Goal: Task Accomplishment & Management: Complete application form

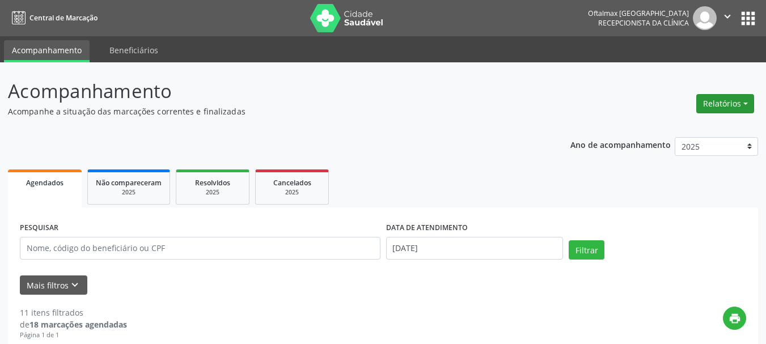
click at [712, 104] on button "Relatórios" at bounding box center [726, 103] width 58 height 19
click at [656, 127] on link "Agendamentos" at bounding box center [694, 128] width 122 height 16
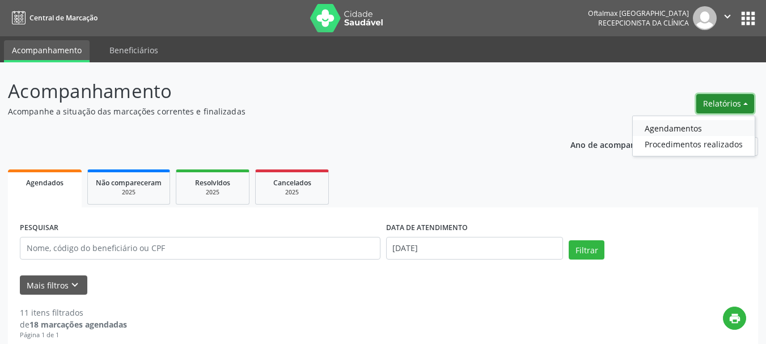
select select "8"
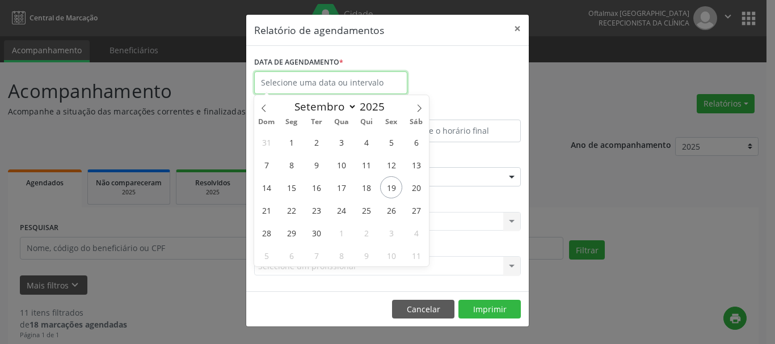
click at [314, 79] on input "text" at bounding box center [330, 82] width 153 height 23
click at [288, 209] on span "22" at bounding box center [291, 210] width 22 height 22
type input "22/09/2025"
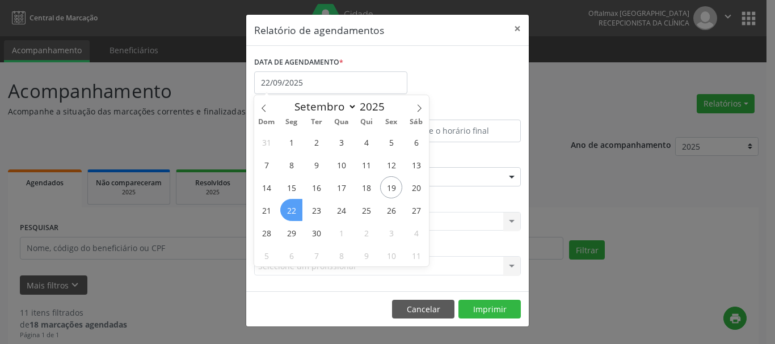
click at [288, 209] on span "22" at bounding box center [291, 210] width 22 height 22
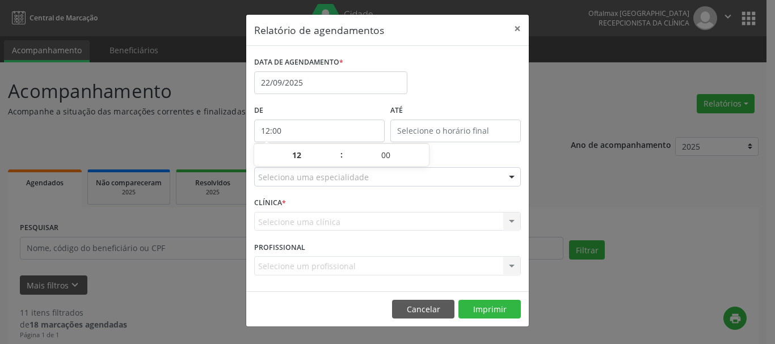
click at [313, 128] on input "12:00" at bounding box center [319, 131] width 130 height 23
click at [335, 162] on span at bounding box center [336, 160] width 8 height 11
type input "11:00"
type input "11"
click at [335, 162] on span at bounding box center [336, 160] width 8 height 11
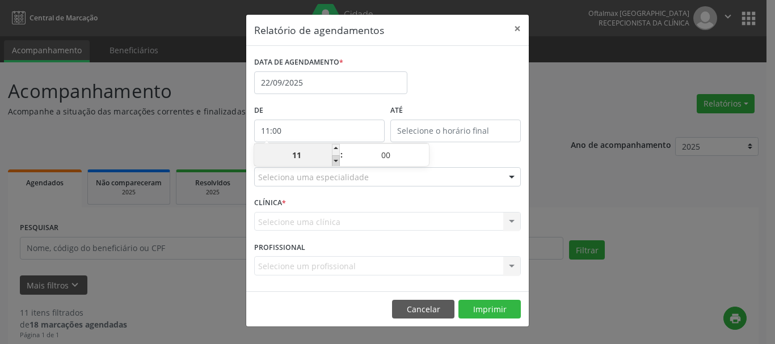
type input "10:00"
type input "10"
click at [335, 162] on span at bounding box center [336, 160] width 8 height 11
type input "09:00"
type input "09"
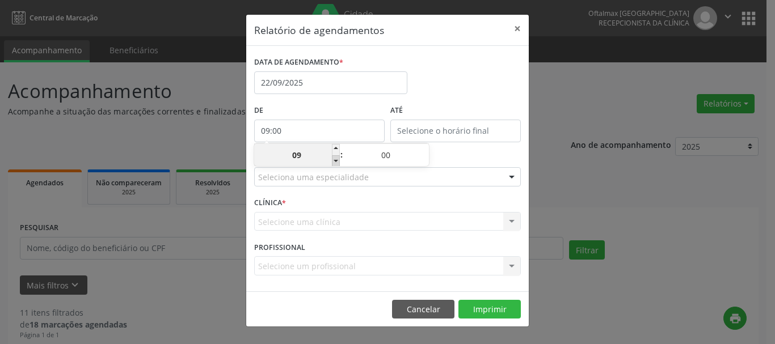
click at [335, 162] on span at bounding box center [336, 160] width 8 height 11
type input "08:00"
type input "08"
click at [335, 162] on span at bounding box center [336, 160] width 8 height 11
type input "07:00"
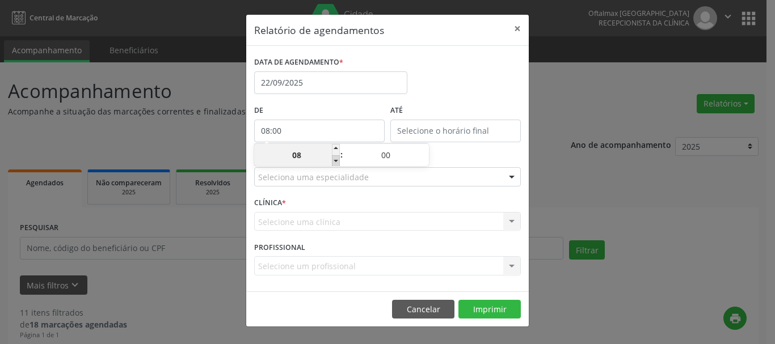
type input "07"
click at [335, 162] on span at bounding box center [336, 160] width 8 height 11
type input "06:00"
type input "06"
click at [335, 162] on span at bounding box center [336, 160] width 8 height 11
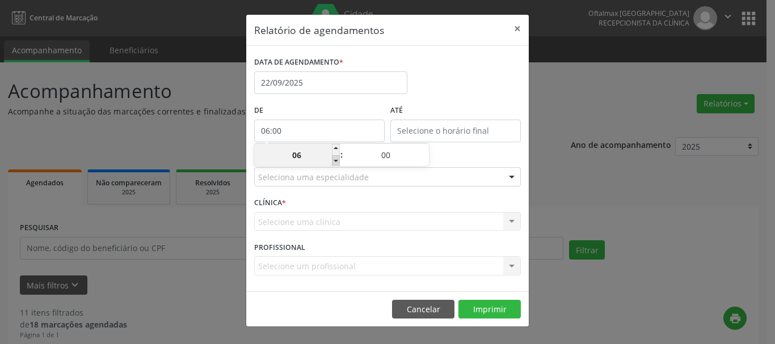
type input "05:00"
type input "05"
click at [335, 162] on span at bounding box center [336, 160] width 8 height 11
type input "04:00"
type input "04"
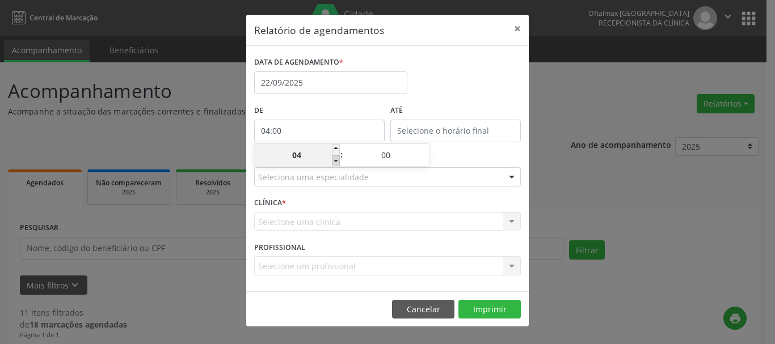
click at [335, 162] on span at bounding box center [336, 160] width 8 height 11
type input "03:00"
type input "03"
click at [335, 162] on span at bounding box center [336, 160] width 8 height 11
type input "02:00"
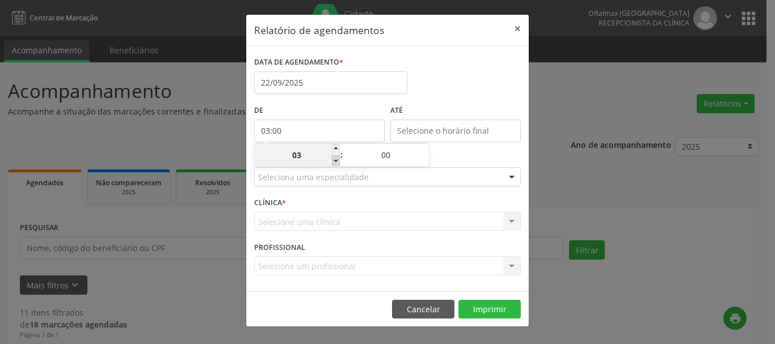
type input "02"
click at [335, 162] on span at bounding box center [336, 160] width 8 height 11
type input "01:00"
type input "01"
click at [432, 125] on input "12:00" at bounding box center [455, 131] width 130 height 23
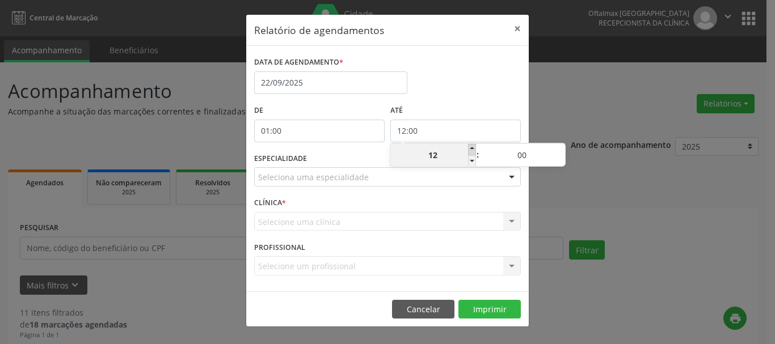
click at [469, 149] on span at bounding box center [472, 149] width 8 height 11
type input "13:00"
type input "13"
click at [469, 149] on span at bounding box center [472, 149] width 8 height 11
type input "14:00"
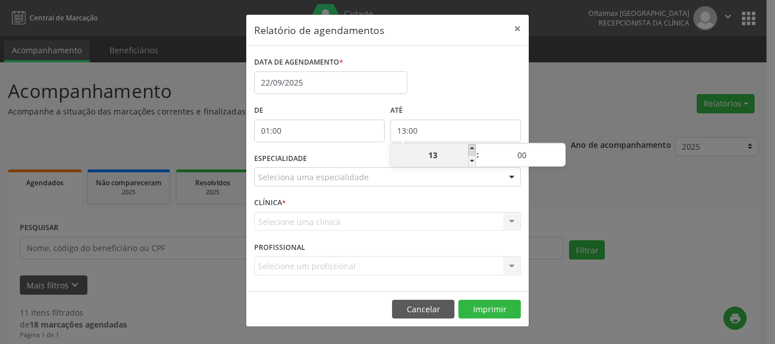
type input "14"
click at [469, 149] on span at bounding box center [472, 149] width 8 height 11
type input "15:00"
type input "15"
click at [469, 149] on span at bounding box center [472, 149] width 8 height 11
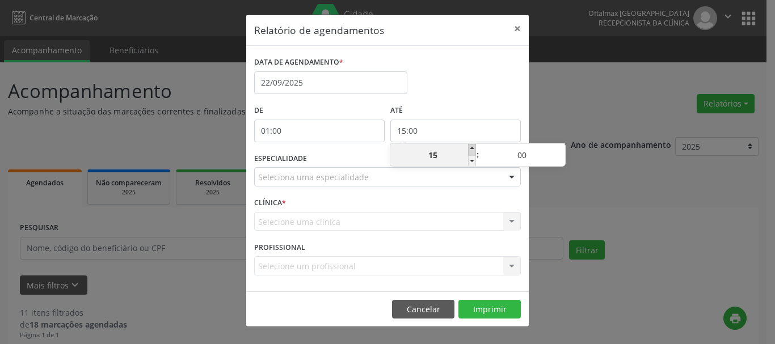
type input "16:00"
type input "16"
click at [469, 149] on span at bounding box center [472, 149] width 8 height 11
type input "17:00"
type input "17"
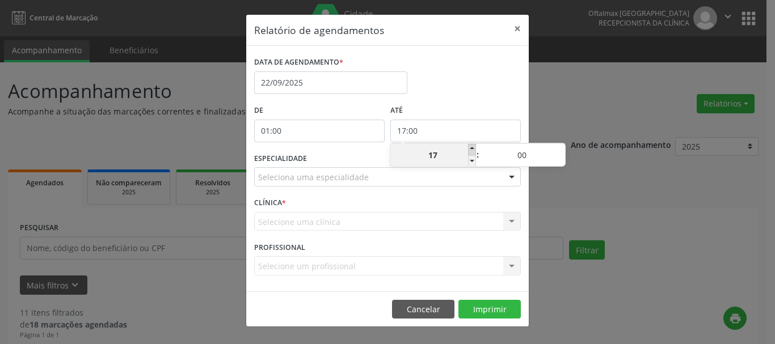
click at [469, 149] on span at bounding box center [472, 149] width 8 height 11
type input "18:00"
type input "18"
click at [469, 149] on span at bounding box center [472, 149] width 8 height 11
type input "19:00"
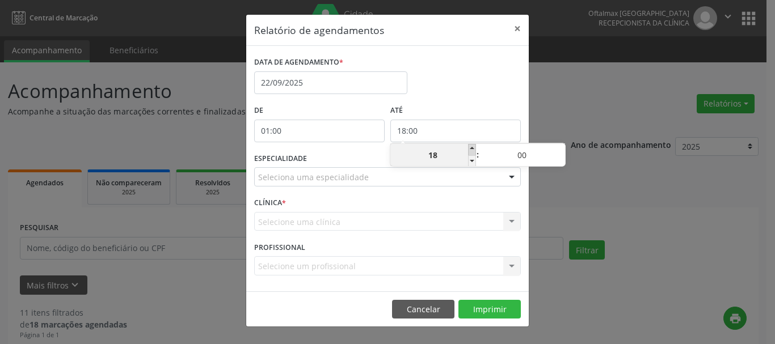
type input "19"
click at [469, 149] on span at bounding box center [472, 149] width 8 height 11
type input "20:00"
type input "20"
click at [469, 149] on span at bounding box center [472, 149] width 8 height 11
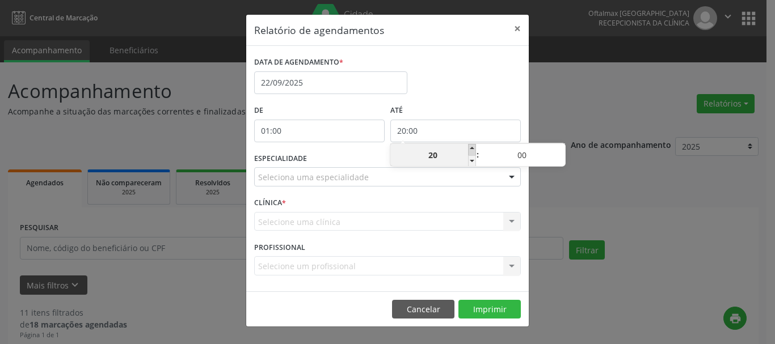
type input "21:00"
type input "21"
click at [469, 149] on span at bounding box center [472, 149] width 8 height 11
type input "22:00"
type input "22"
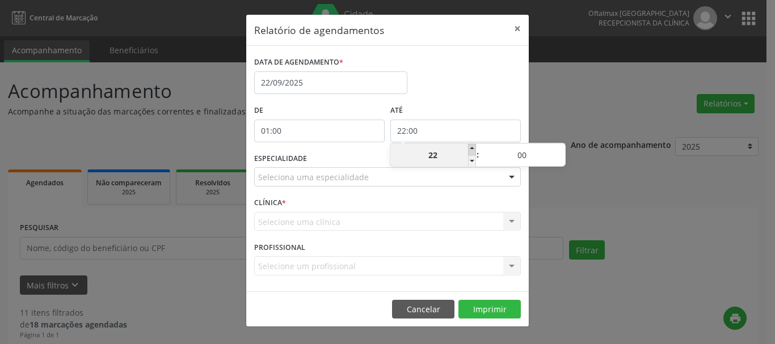
click at [469, 149] on span at bounding box center [472, 149] width 8 height 11
type input "23:00"
type input "23"
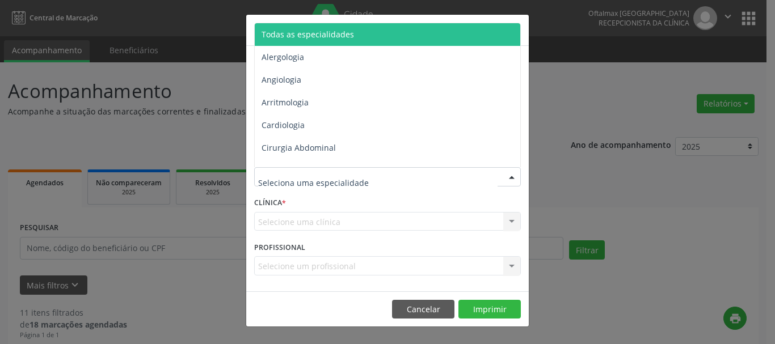
click at [312, 179] on input "text" at bounding box center [377, 182] width 239 height 23
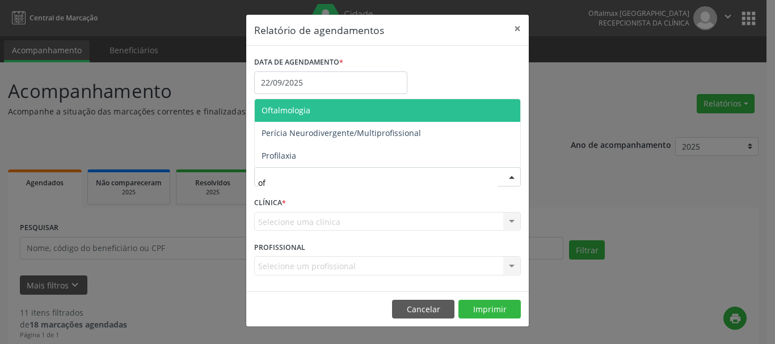
click at [300, 106] on span "Oftalmologia" at bounding box center [285, 110] width 49 height 11
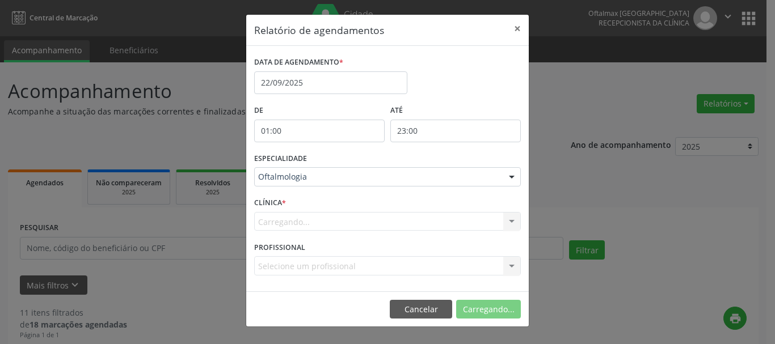
click at [300, 107] on span "Arritmologia" at bounding box center [284, 102] width 47 height 11
click at [493, 311] on button "Imprimir" at bounding box center [489, 309] width 62 height 19
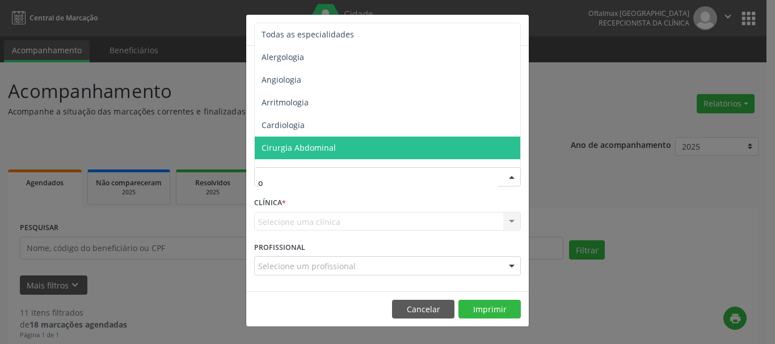
type input "of"
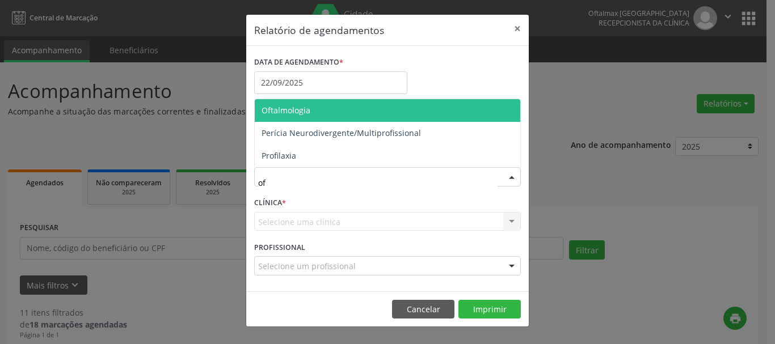
click at [298, 112] on span "Oftalmologia" at bounding box center [285, 110] width 49 height 11
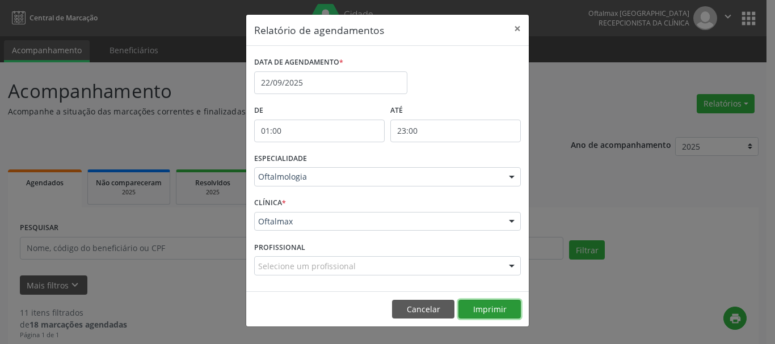
click at [494, 315] on button "Imprimir" at bounding box center [489, 309] width 62 height 19
click at [484, 313] on button "Imprimir" at bounding box center [489, 309] width 62 height 19
